Goal: Navigation & Orientation: Find specific page/section

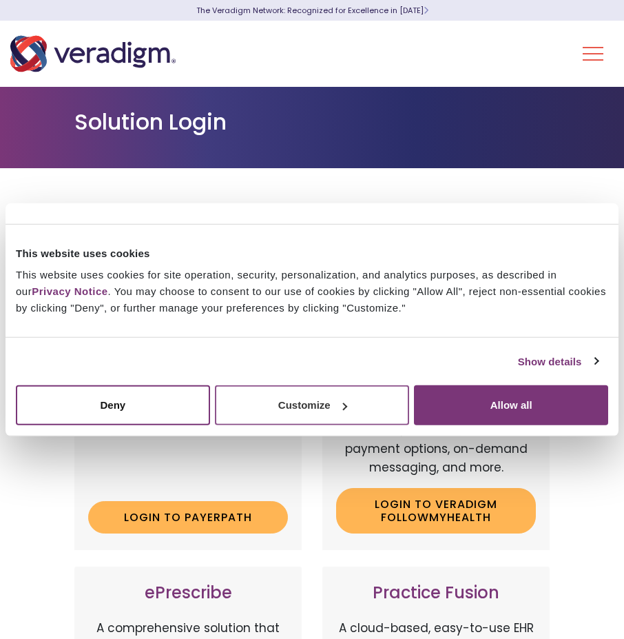
click at [296, 409] on button "Customize" at bounding box center [312, 405] width 194 height 40
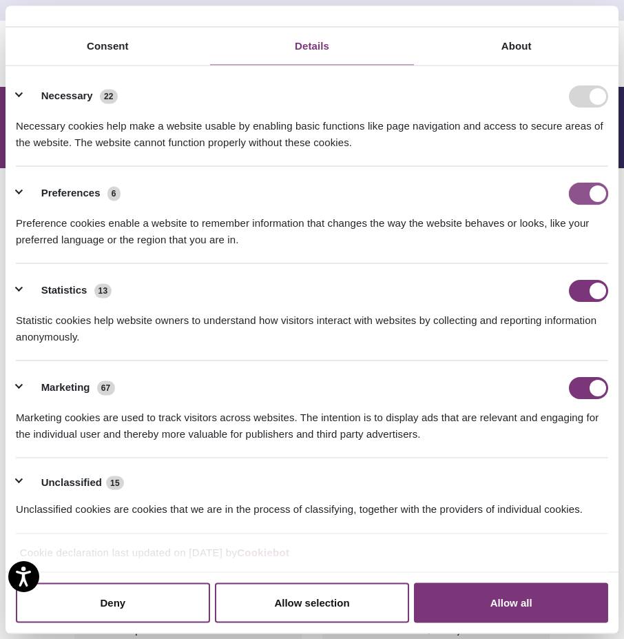
click at [578, 187] on input "Preferences" at bounding box center [588, 193] width 39 height 22
checkbox input "false"
click at [587, 286] on input "Statistics" at bounding box center [588, 290] width 39 height 22
checkbox input "false"
click at [584, 380] on input "Marketing" at bounding box center [588, 387] width 39 height 22
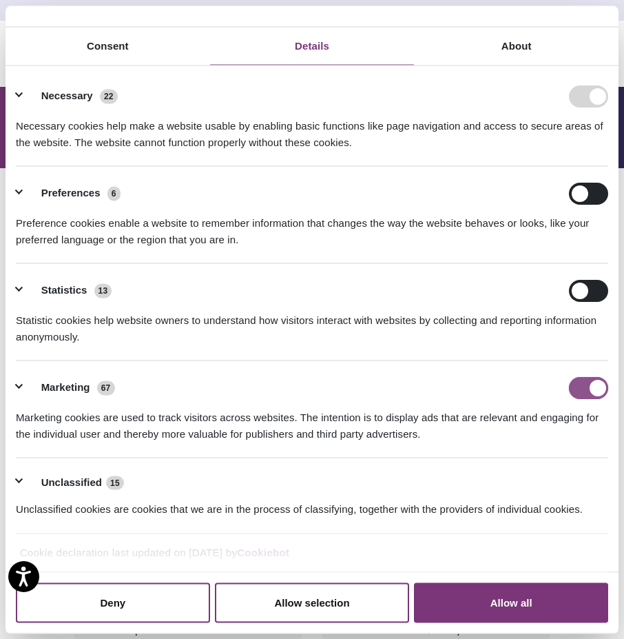
checkbox input "false"
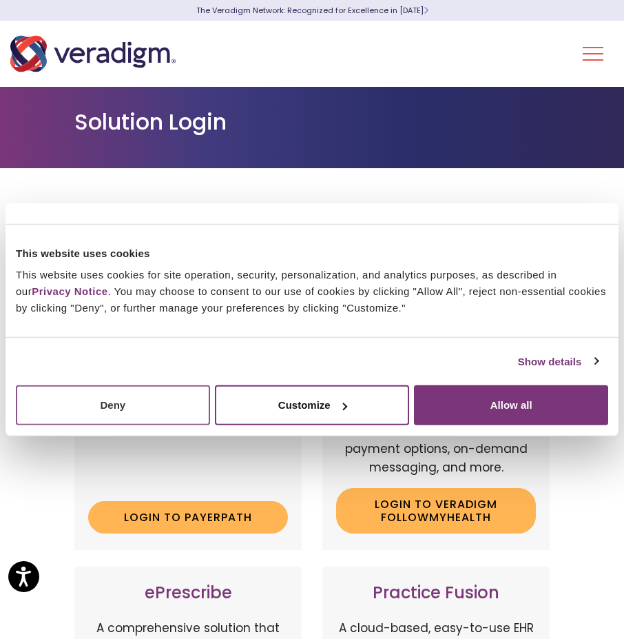
click at [158, 422] on button "Deny" at bounding box center [113, 405] width 194 height 40
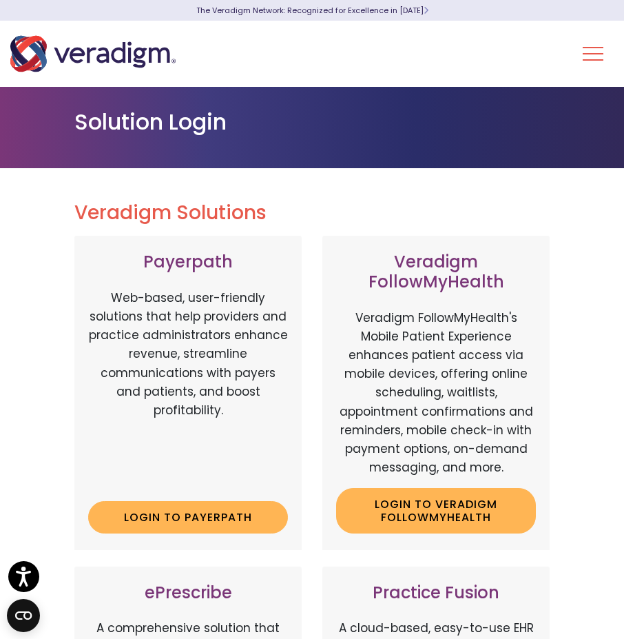
click at [602, 53] on button "Toggle Navigation Menu" at bounding box center [593, 54] width 21 height 36
